Goal: Task Accomplishment & Management: Manage account settings

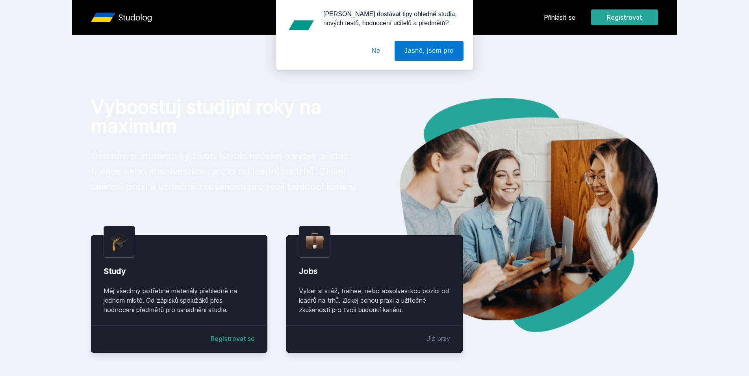
click at [374, 52] on button "Ne" at bounding box center [376, 51] width 28 height 20
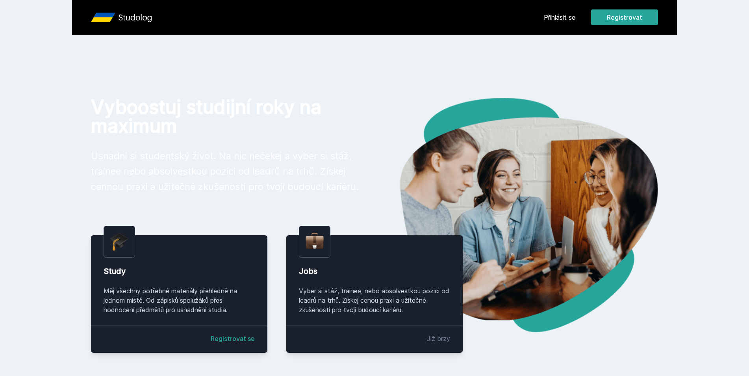
click at [562, 20] on link "Přihlásit se" at bounding box center [560, 17] width 32 height 9
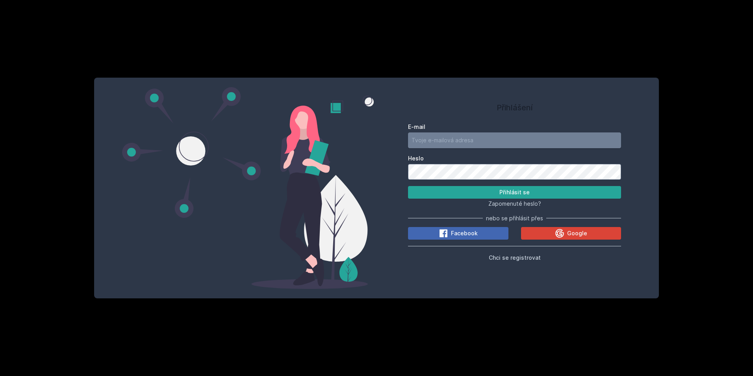
click at [464, 133] on input "E-mail" at bounding box center [514, 140] width 213 height 16
paste input "[EMAIL_ADDRESS][DOMAIN_NAME]"
type input "[EMAIL_ADDRESS][DOMAIN_NAME]"
click at [475, 187] on button "Přihlásit se" at bounding box center [514, 192] width 213 height 13
